Goal: Information Seeking & Learning: Learn about a topic

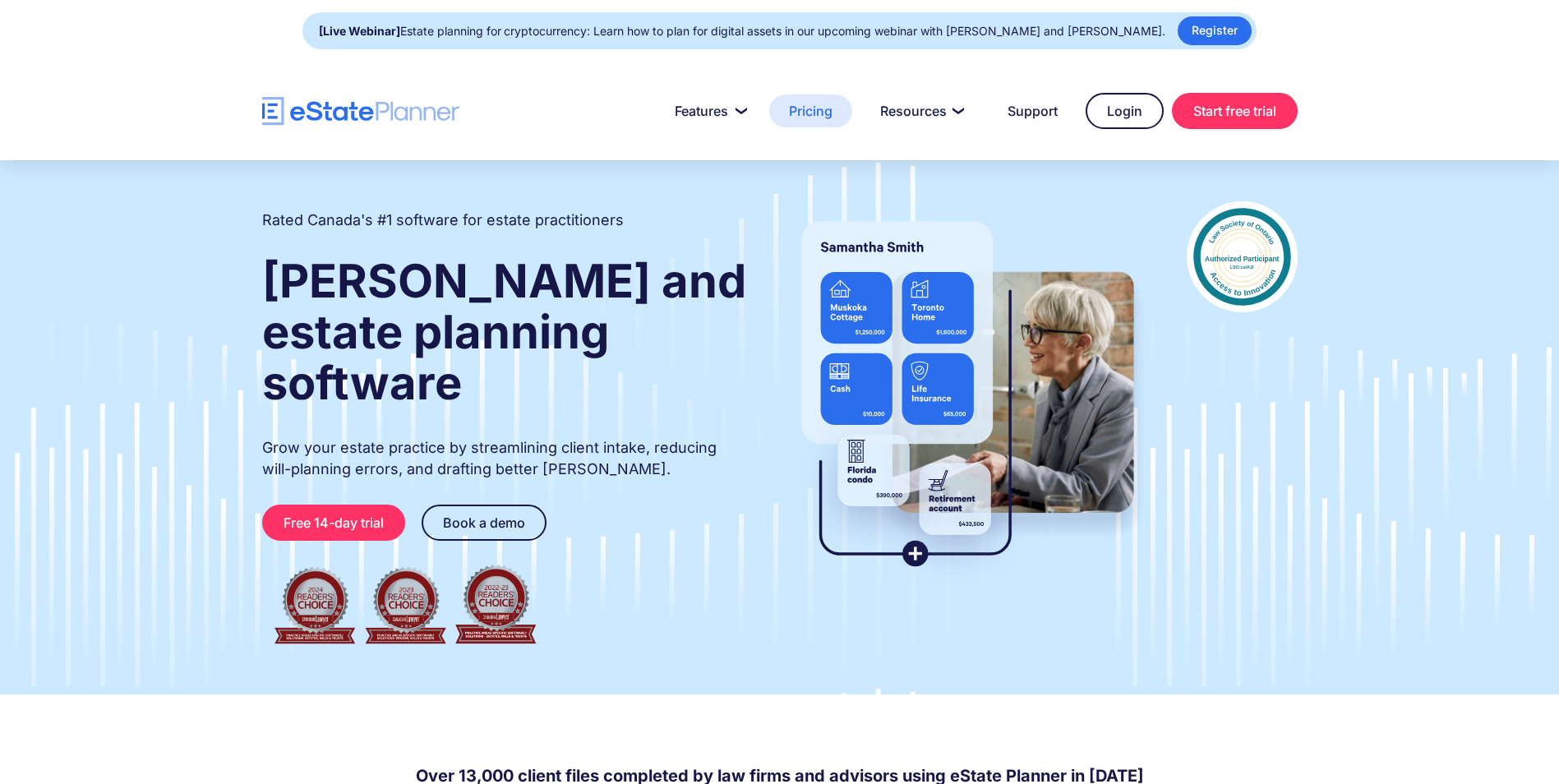
click at [810, 110] on link "Pricing" at bounding box center [811, 111] width 83 height 33
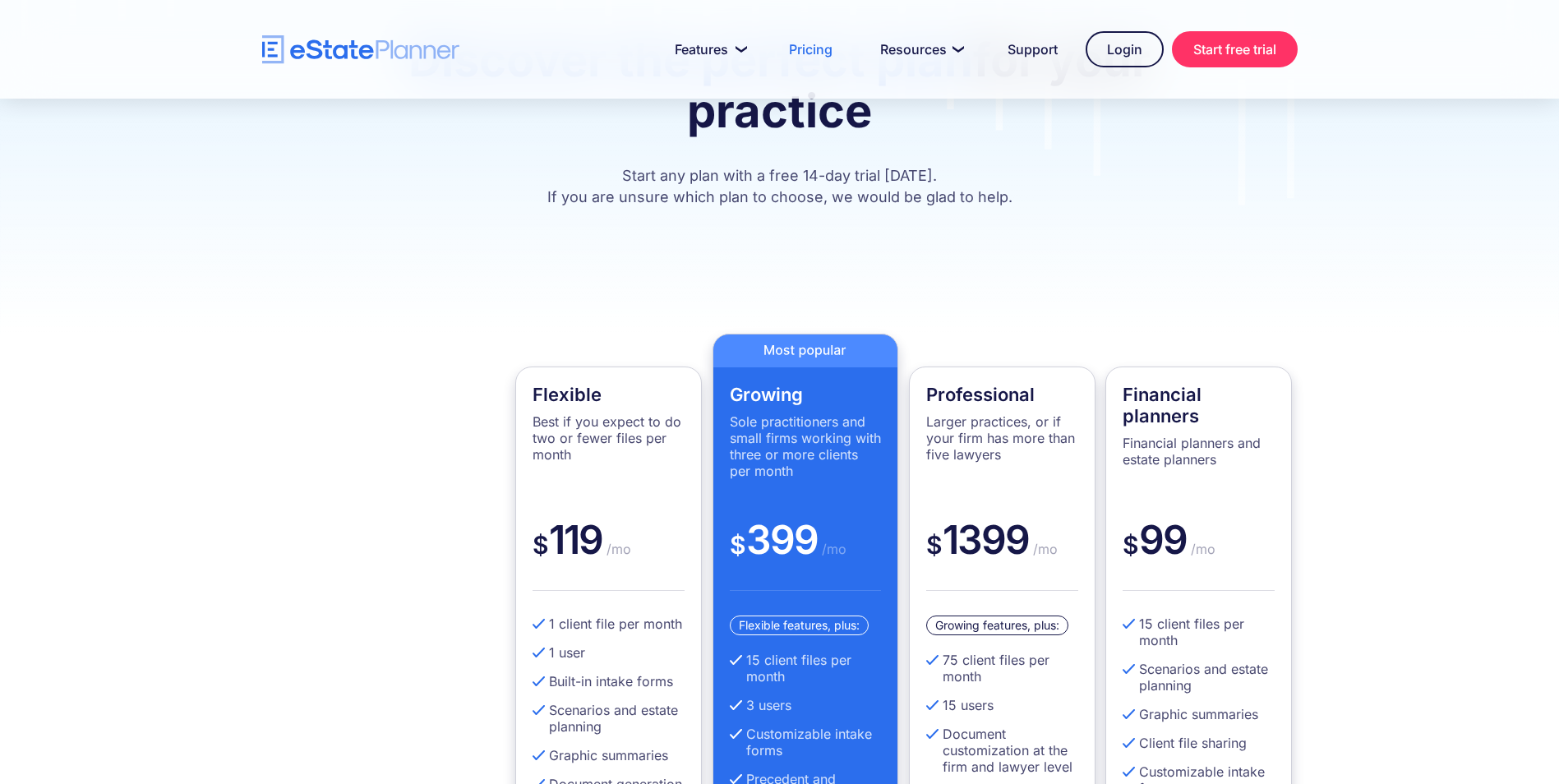
scroll to position [418, 0]
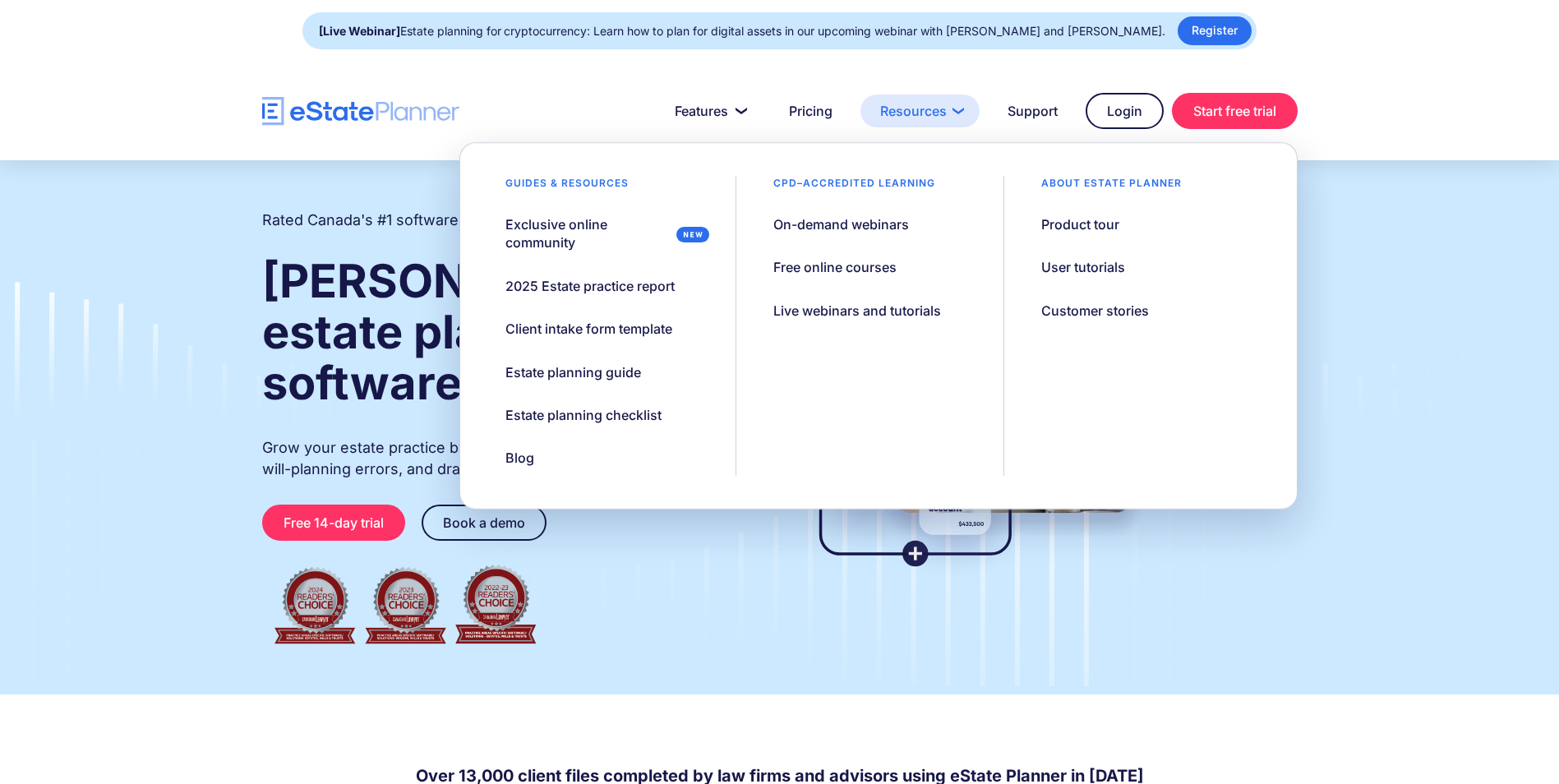
click at [936, 106] on link "Resources" at bounding box center [920, 111] width 119 height 33
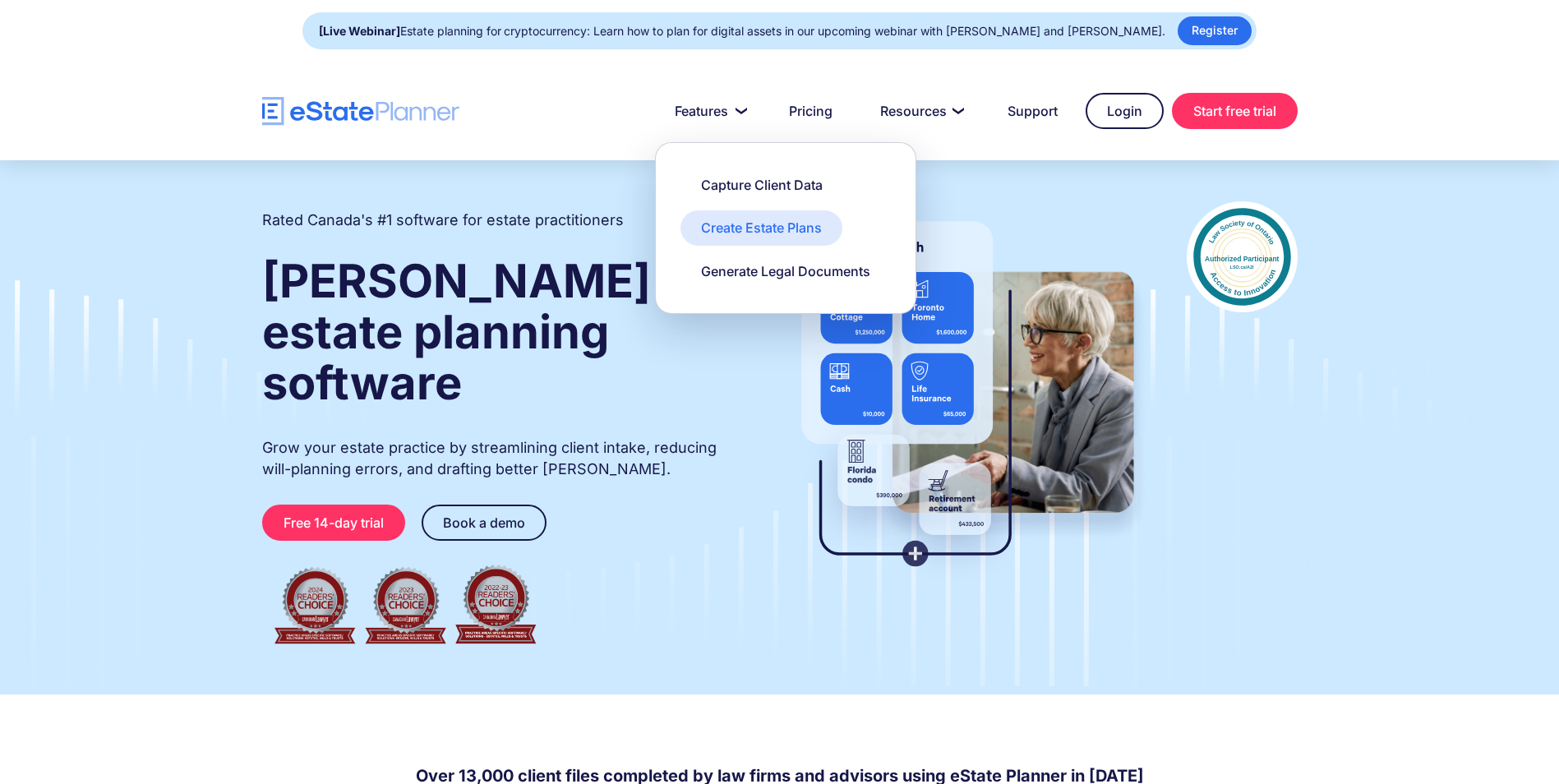
click at [742, 234] on div "Create Estate Plans" at bounding box center [761, 228] width 121 height 18
